Goal: Information Seeking & Learning: Learn about a topic

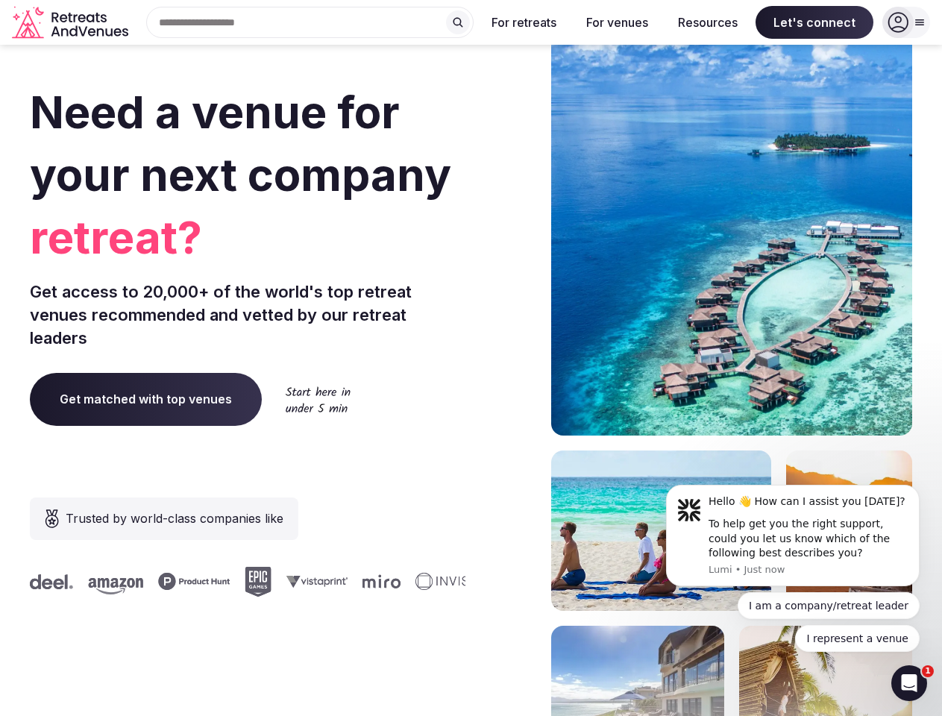
click at [471, 358] on div "Need a venue for your next company retreat? Get access to 20,000+ of the world'…" at bounding box center [471, 446] width 883 height 899
click at [310, 22] on div "Search Popular Destinations [GEOGRAPHIC_DATA], [GEOGRAPHIC_DATA] [GEOGRAPHIC_DA…" at bounding box center [304, 22] width 340 height 31
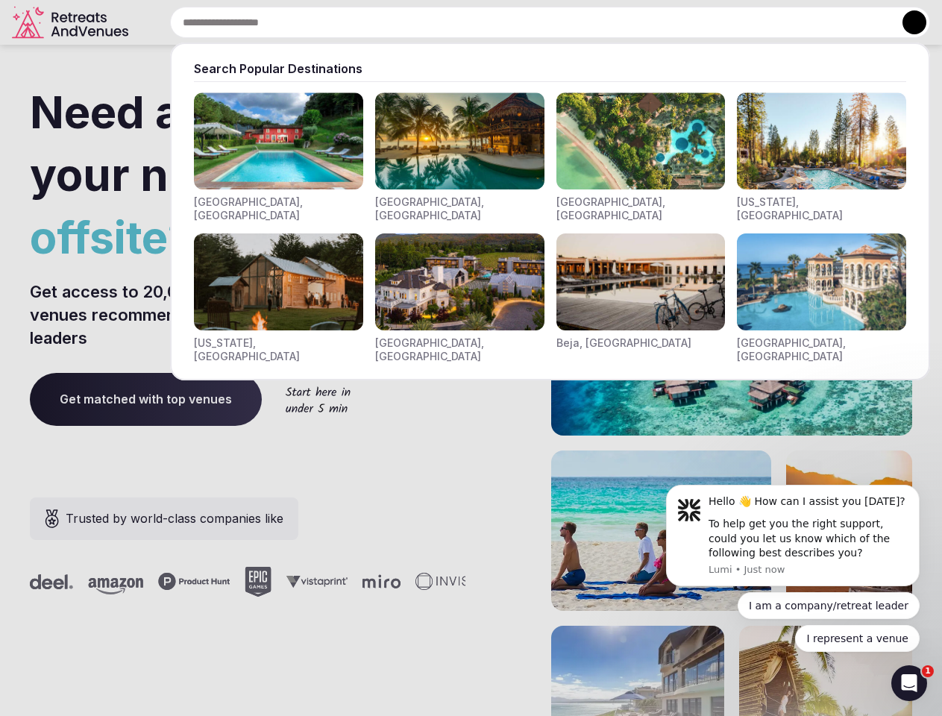
click at [458, 22] on input "text" at bounding box center [550, 22] width 760 height 31
click at [525, 22] on input "text" at bounding box center [550, 22] width 760 height 31
click at [617, 22] on input "text" at bounding box center [550, 22] width 760 height 31
click at [708, 22] on input "text" at bounding box center [550, 22] width 760 height 31
click at [815, 22] on input "text" at bounding box center [550, 22] width 760 height 31
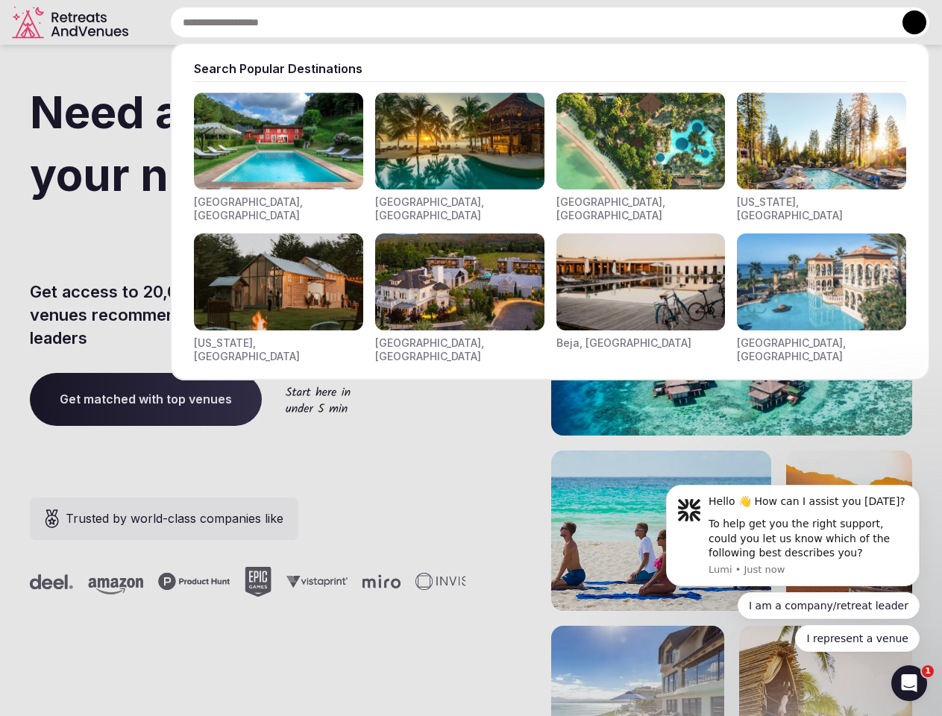
click at [907, 22] on button at bounding box center [915, 22] width 24 height 24
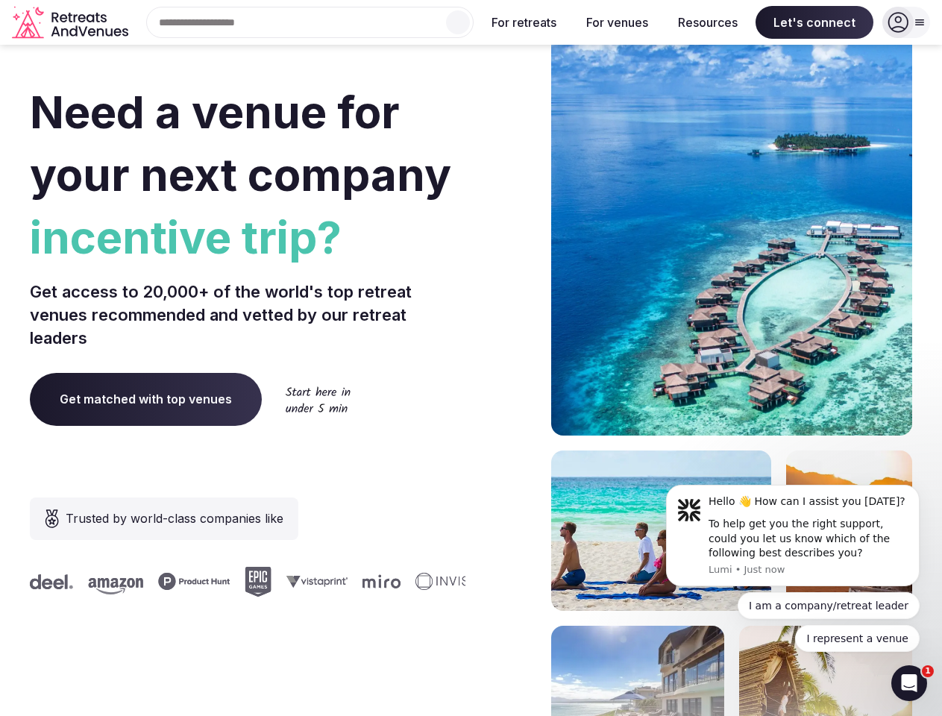
click at [793, 536] on div "To help get you the right support, could you let us know which of the following…" at bounding box center [809, 539] width 200 height 44
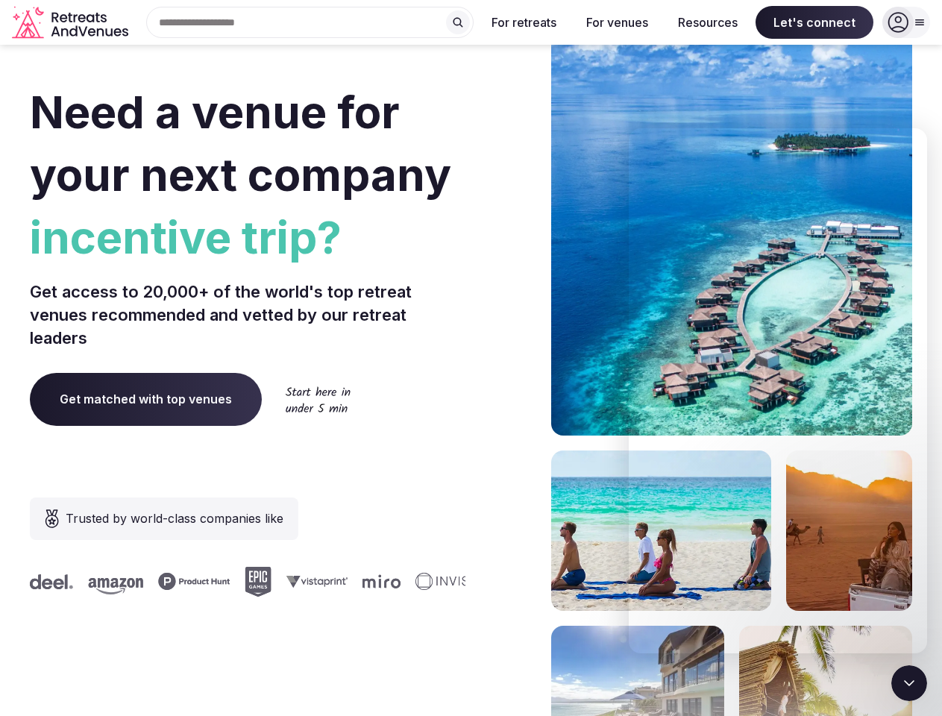
click at [923, 490] on section "Need a venue for your next company incentive trip? Get access to 20,000+ of the…" at bounding box center [471, 446] width 942 height 899
